Goal: Information Seeking & Learning: Learn about a topic

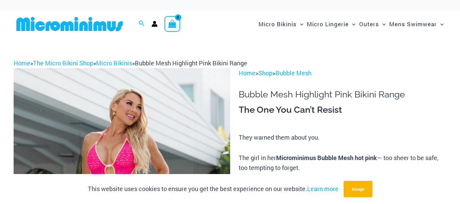
click at [225, 29] on div "Micro Bikinis Menu Toggle Sexy Bikini Sets Bikini Tops Bikini Bottoms Menu Togg…" at bounding box center [333, 24] width 225 height 28
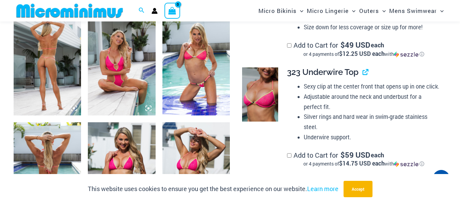
scroll to position [376, 0]
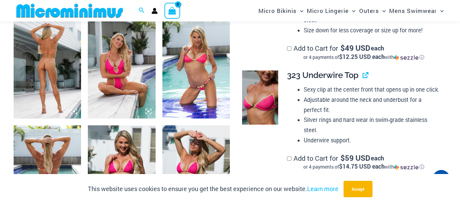
click at [55, 85] on img at bounding box center [47, 67] width 67 height 101
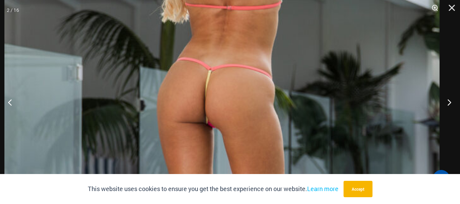
click at [450, 104] on button "Next" at bounding box center [448, 102] width 26 height 34
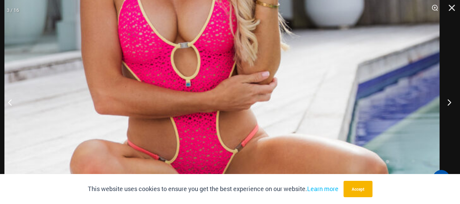
click at [450, 104] on button "Next" at bounding box center [448, 102] width 26 height 34
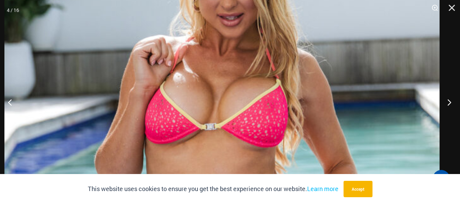
click at [450, 105] on button "Next" at bounding box center [448, 102] width 26 height 34
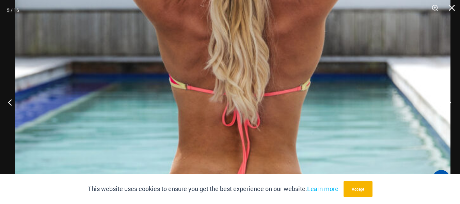
click at [451, 105] on button "Next" at bounding box center [448, 102] width 26 height 34
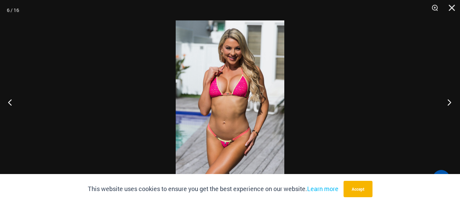
click at [450, 98] on button "Next" at bounding box center [448, 102] width 26 height 34
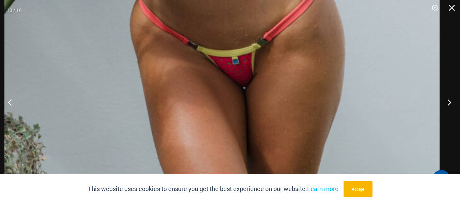
click at [451, 102] on button "Next" at bounding box center [448, 102] width 26 height 34
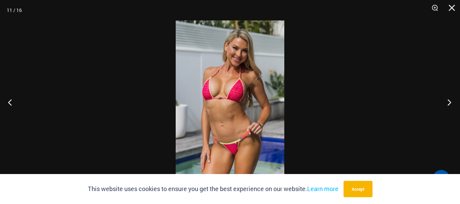
click at [448, 103] on button "Next" at bounding box center [448, 102] width 26 height 34
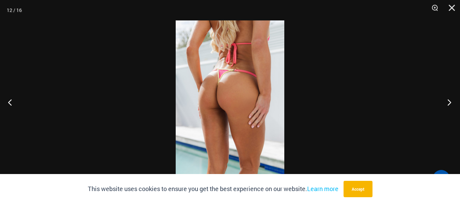
click at [444, 101] on button "Next" at bounding box center [448, 102] width 26 height 34
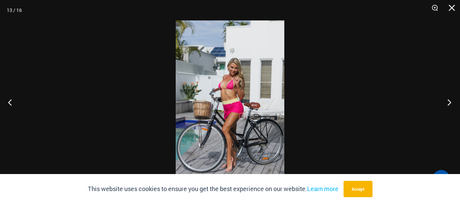
click at [444, 104] on button "Next" at bounding box center [448, 102] width 26 height 34
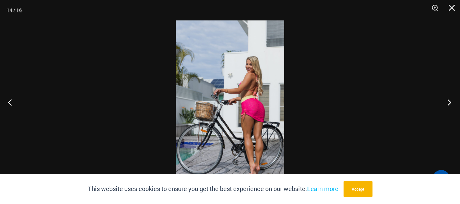
click at [448, 105] on button "Next" at bounding box center [448, 102] width 26 height 34
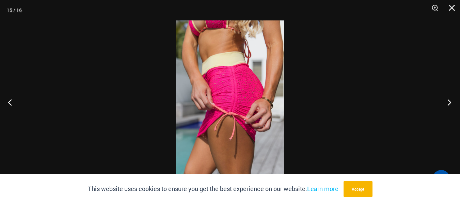
click at [447, 101] on button "Next" at bounding box center [448, 102] width 26 height 34
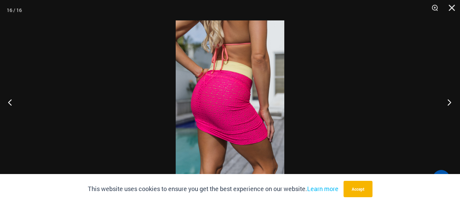
click at [450, 101] on button "Next" at bounding box center [448, 102] width 26 height 34
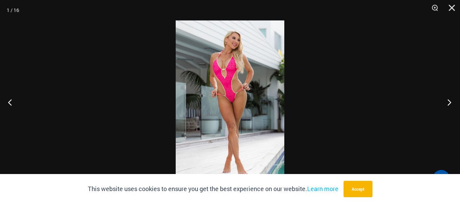
click at [447, 101] on button "Next" at bounding box center [448, 102] width 26 height 34
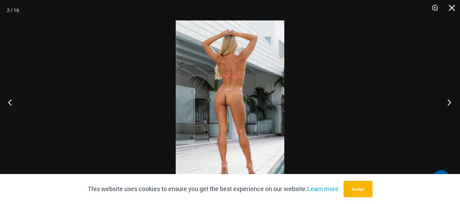
click at [448, 103] on button "Next" at bounding box center [448, 102] width 26 height 34
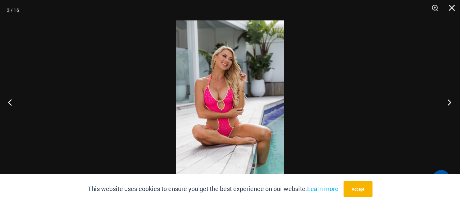
click at [448, 101] on button "Next" at bounding box center [448, 102] width 26 height 34
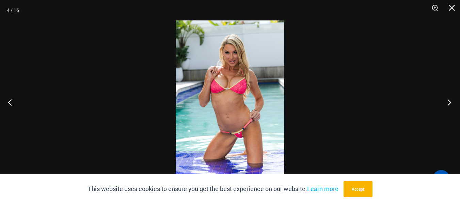
click at [448, 101] on button "Next" at bounding box center [448, 102] width 26 height 34
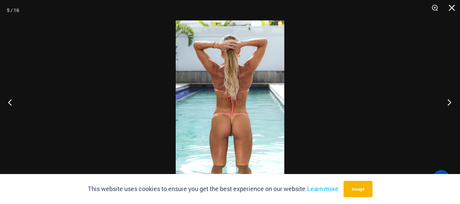
click at [448, 101] on button "Next" at bounding box center [448, 102] width 26 height 34
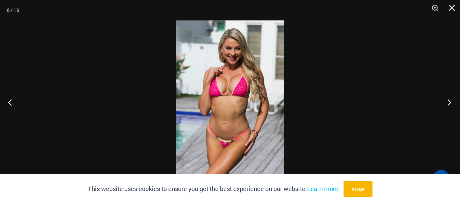
click at [447, 101] on button "Next" at bounding box center [448, 102] width 26 height 34
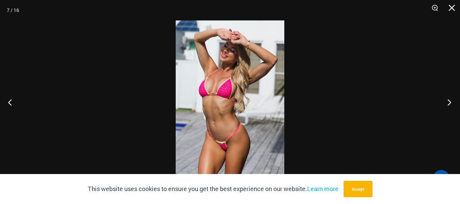
click at [448, 101] on button "Next" at bounding box center [448, 102] width 26 height 34
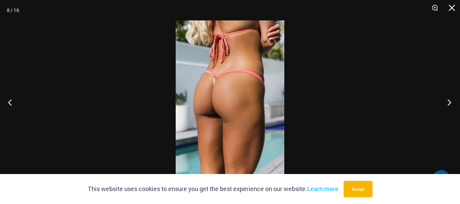
click at [445, 103] on button "Next" at bounding box center [448, 102] width 26 height 34
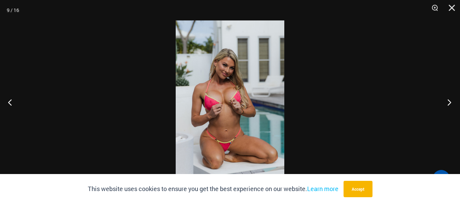
click at [447, 101] on button "Next" at bounding box center [448, 102] width 26 height 34
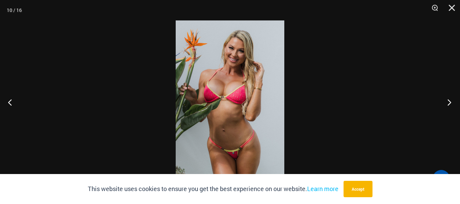
click at [446, 101] on button "Next" at bounding box center [448, 102] width 26 height 34
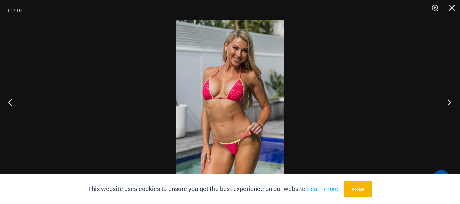
click at [447, 102] on button "Next" at bounding box center [448, 102] width 26 height 34
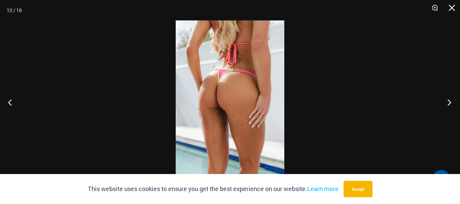
click at [447, 101] on button "Next" at bounding box center [448, 102] width 26 height 34
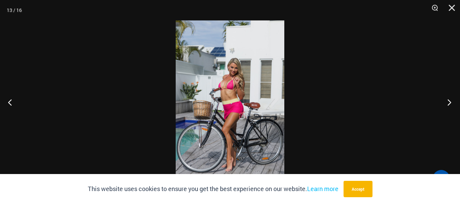
click at [447, 102] on button "Next" at bounding box center [448, 102] width 26 height 34
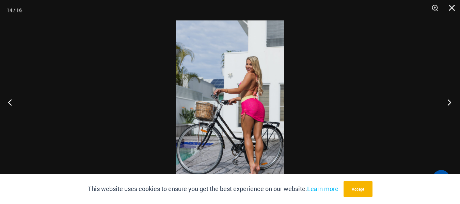
click at [446, 104] on button "Next" at bounding box center [448, 102] width 26 height 34
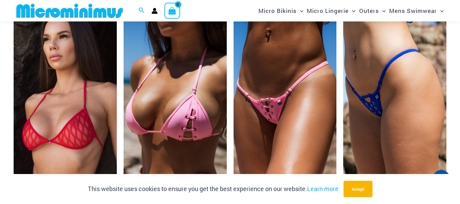
scroll to position [1567, 0]
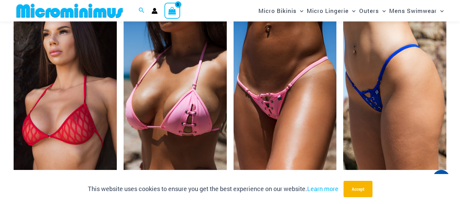
click at [282, 118] on img at bounding box center [285, 92] width 103 height 155
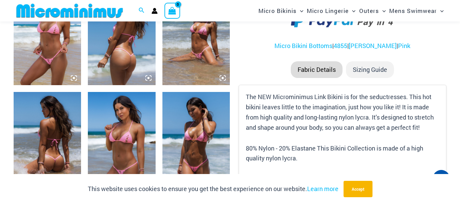
scroll to position [414, 0]
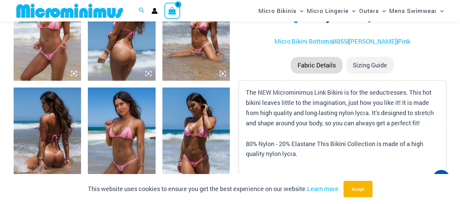
click at [48, 62] on img at bounding box center [47, 30] width 67 height 101
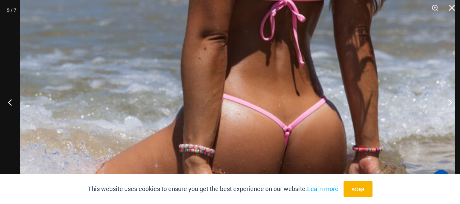
click at [372, 170] on img at bounding box center [237, 20] width 435 height 653
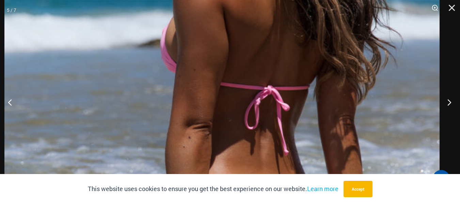
click at [452, 104] on button "Next" at bounding box center [448, 102] width 26 height 34
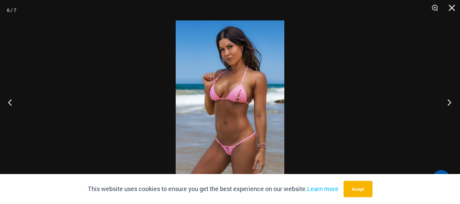
click at [449, 104] on button "Next" at bounding box center [448, 102] width 26 height 34
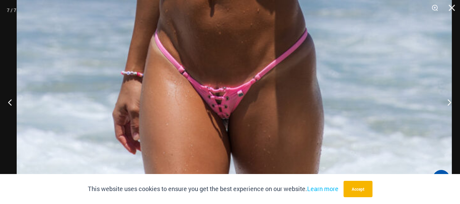
click at [449, 103] on button "Next" at bounding box center [448, 102] width 26 height 34
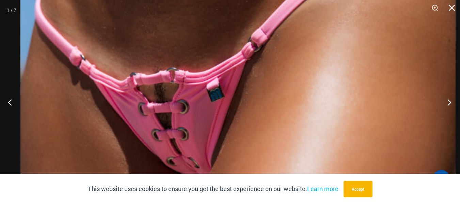
click at [450, 106] on button "Next" at bounding box center [448, 102] width 26 height 34
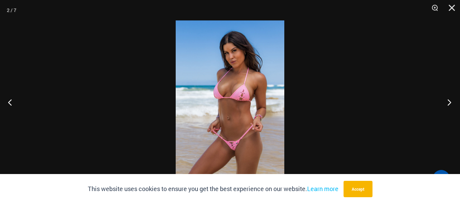
click at [452, 103] on button "Next" at bounding box center [448, 102] width 26 height 34
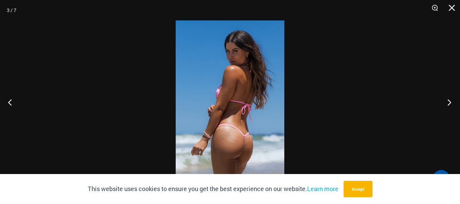
click at [452, 102] on button "Next" at bounding box center [448, 102] width 26 height 34
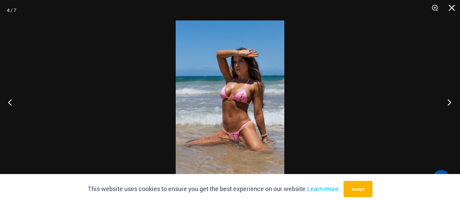
click at [453, 103] on button "Next" at bounding box center [448, 102] width 26 height 34
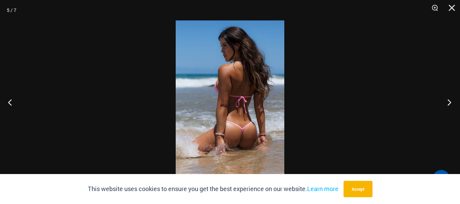
click at [454, 99] on button "Next" at bounding box center [448, 102] width 26 height 34
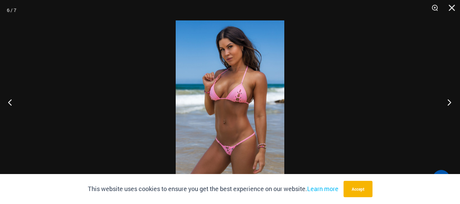
click at [454, 102] on button "Next" at bounding box center [448, 102] width 26 height 34
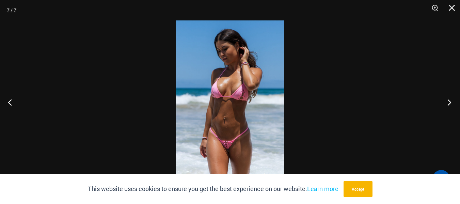
click at [454, 101] on button "Next" at bounding box center [448, 102] width 26 height 34
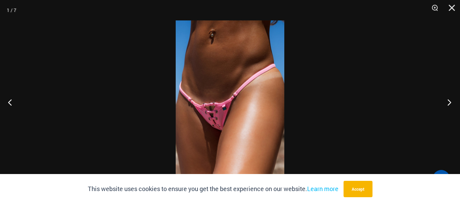
click at [449, 99] on button "Next" at bounding box center [448, 102] width 26 height 34
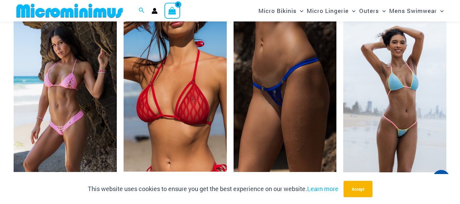
scroll to position [2011, 0]
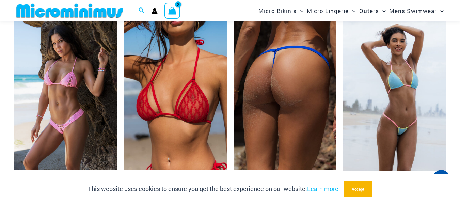
click at [291, 125] on img at bounding box center [285, 93] width 103 height 155
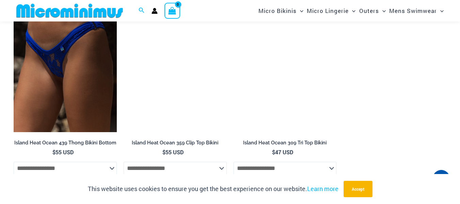
scroll to position [657, 0]
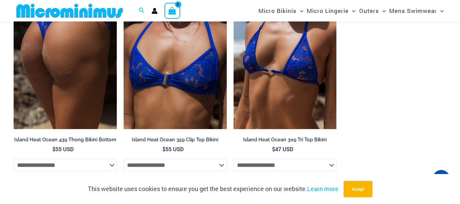
click at [82, 79] on img at bounding box center [65, 51] width 103 height 155
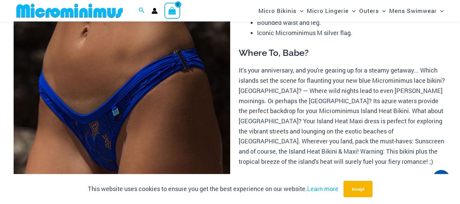
scroll to position [100, 0]
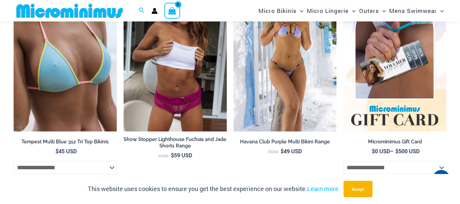
scroll to position [2488, 0]
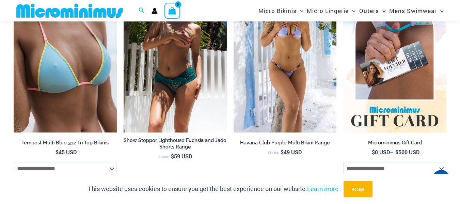
click at [194, 124] on img at bounding box center [175, 55] width 103 height 155
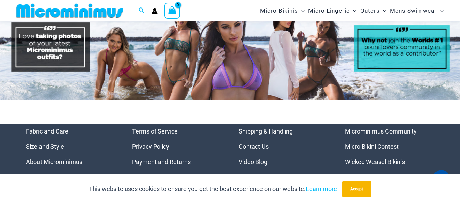
scroll to position [2920, 0]
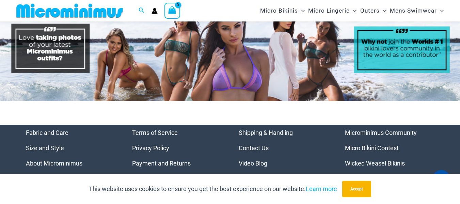
click at [397, 152] on link "Micro Bikini Contest" at bounding box center [372, 147] width 54 height 7
